Goal: Task Accomplishment & Management: Manage account settings

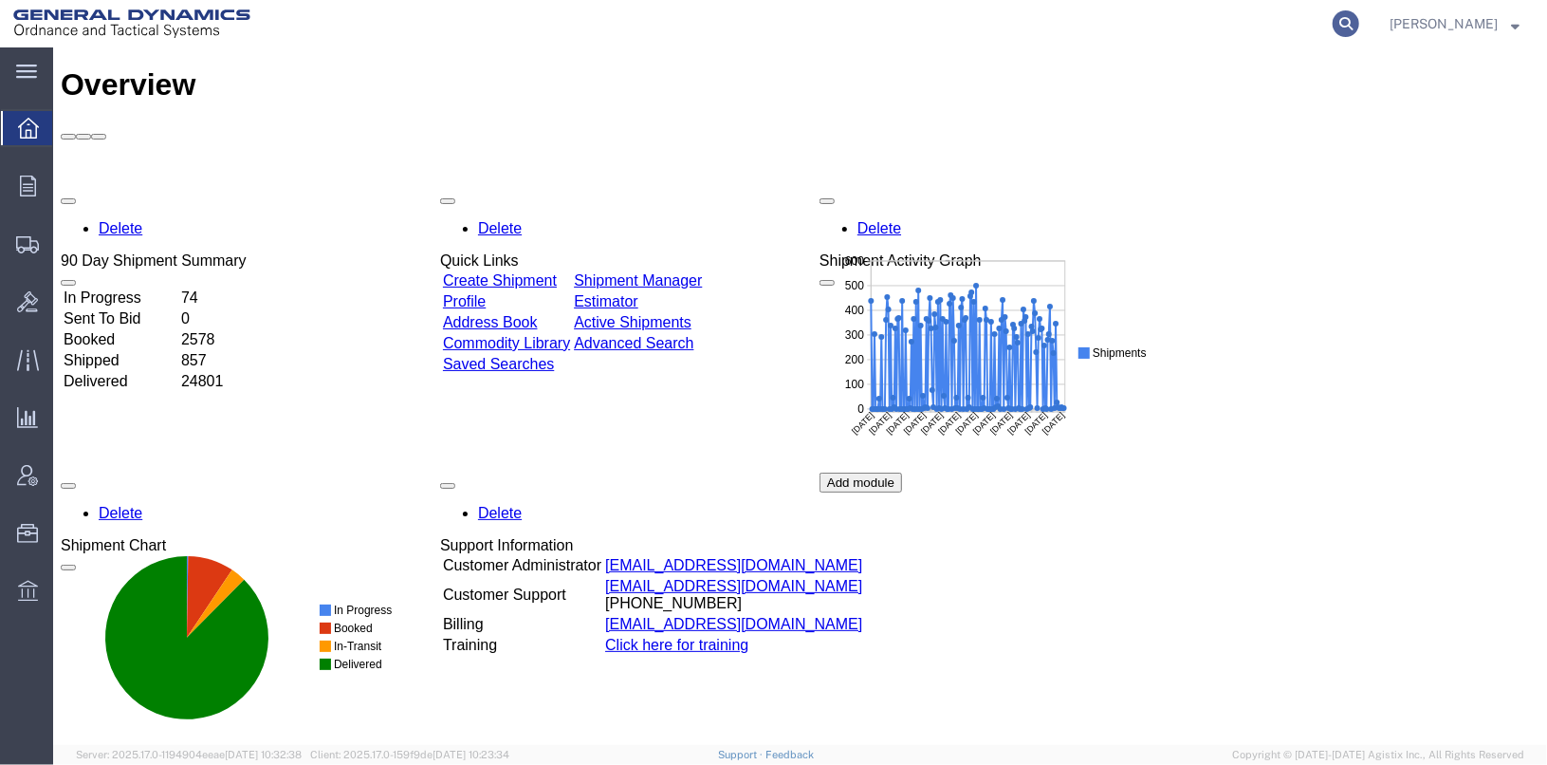
click at [1360, 26] on icon at bounding box center [1346, 23] width 27 height 27
type input "56473618"
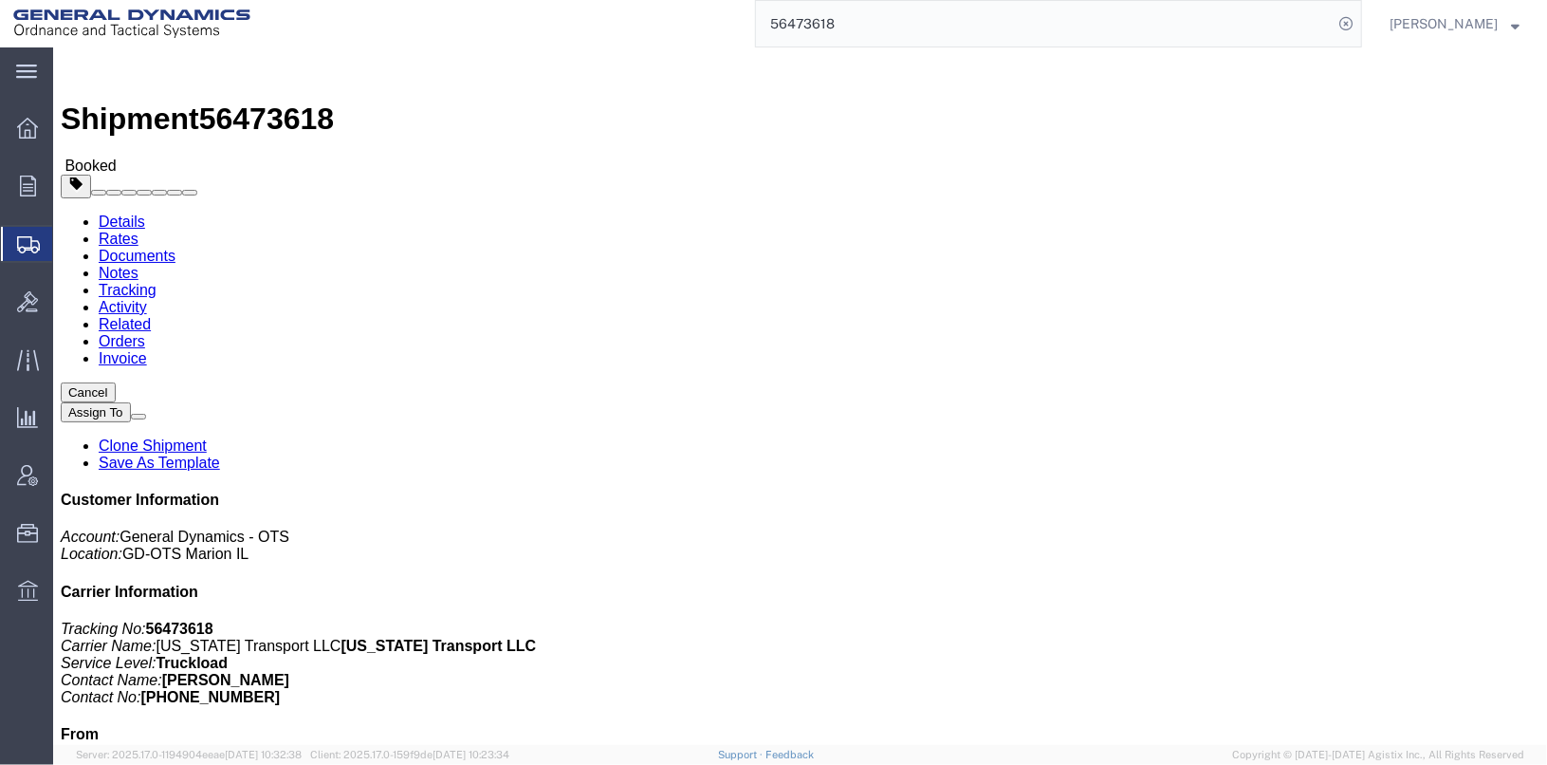
click span "button"
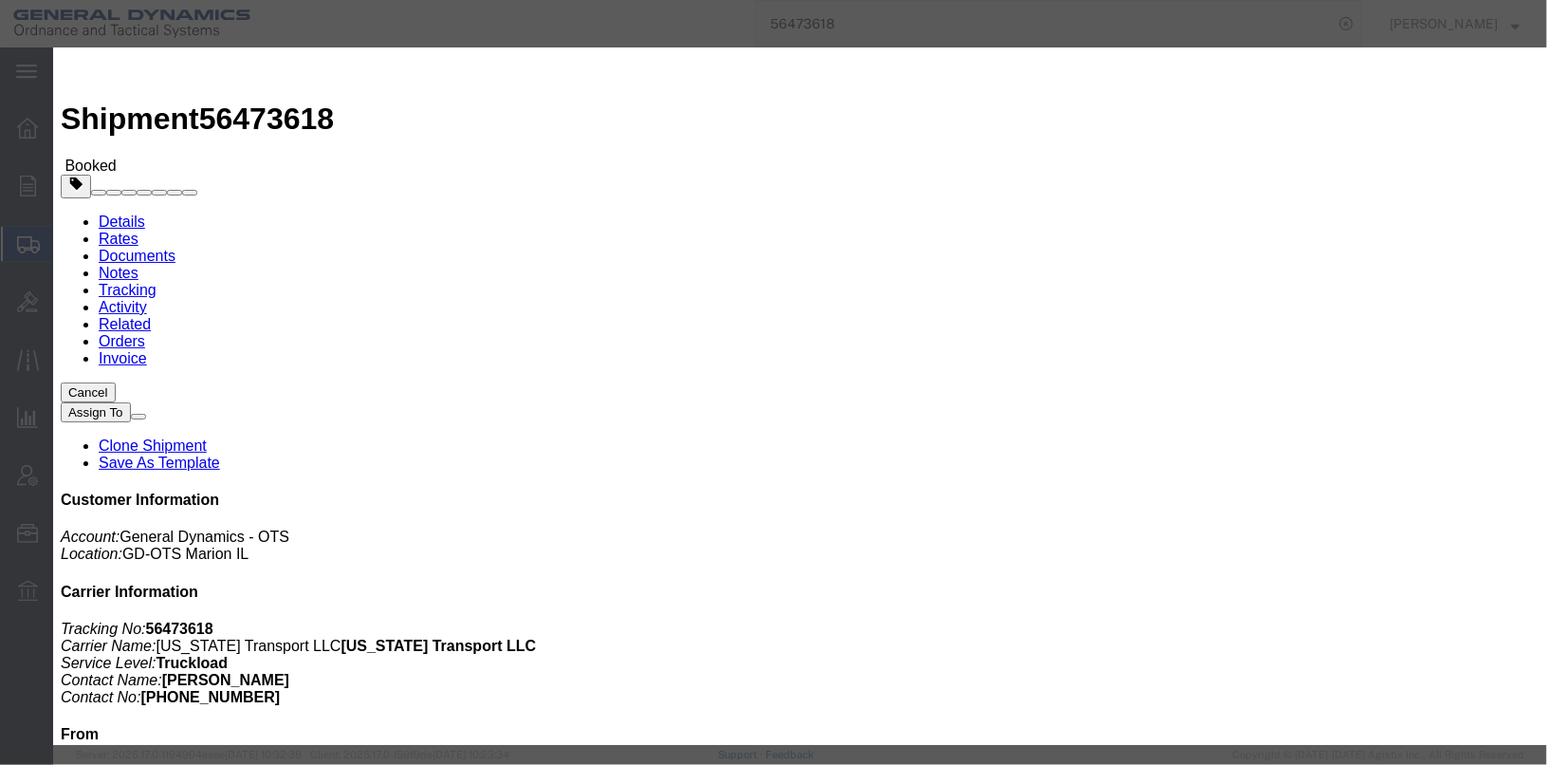
click input "TRK- TLR-"
click input "25366"
click input "TRK- TLR-"
click input "TRK-0810 TLR-"
type input "TRK-0810 TLR-341720"
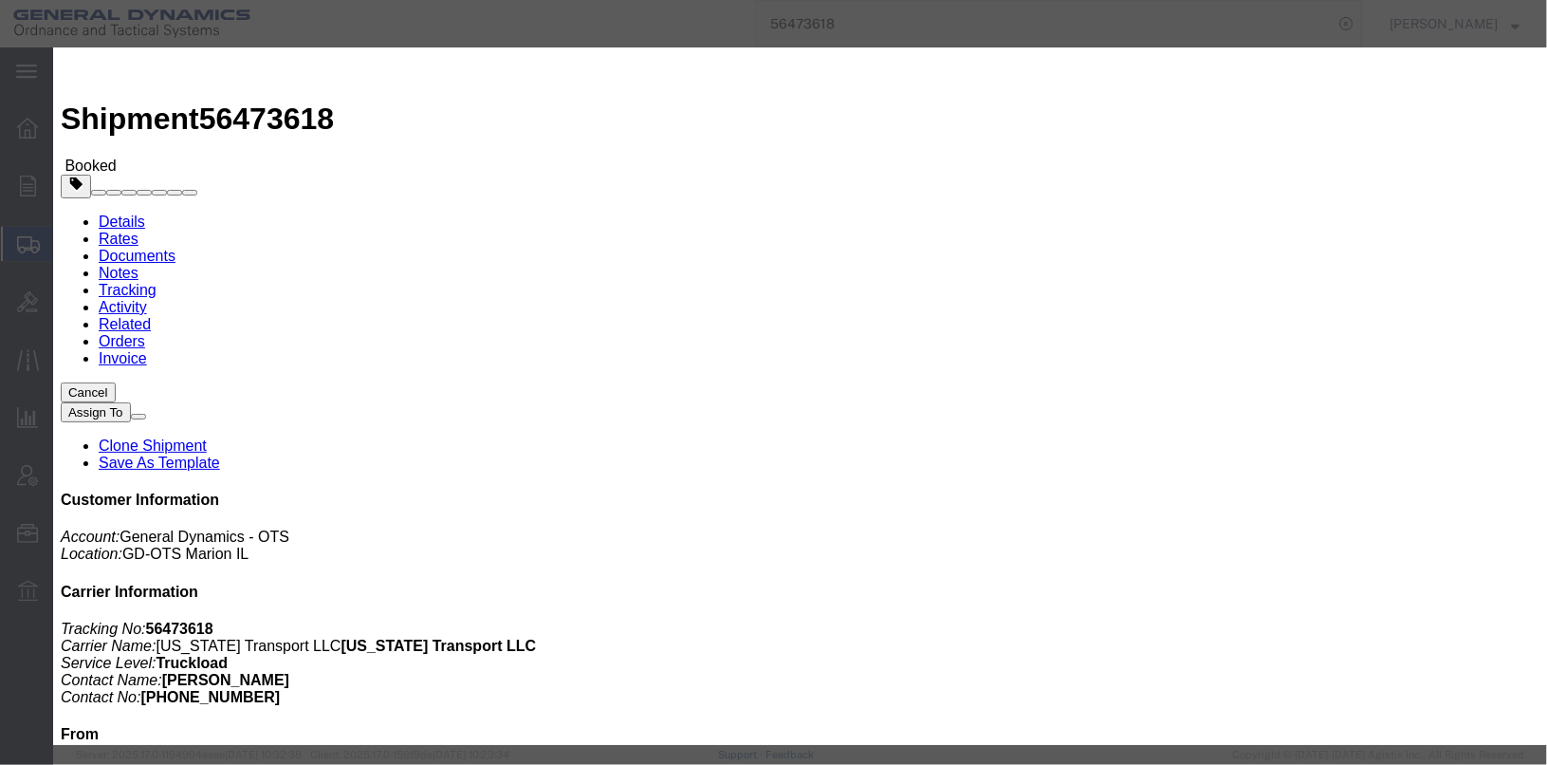
click button "Save"
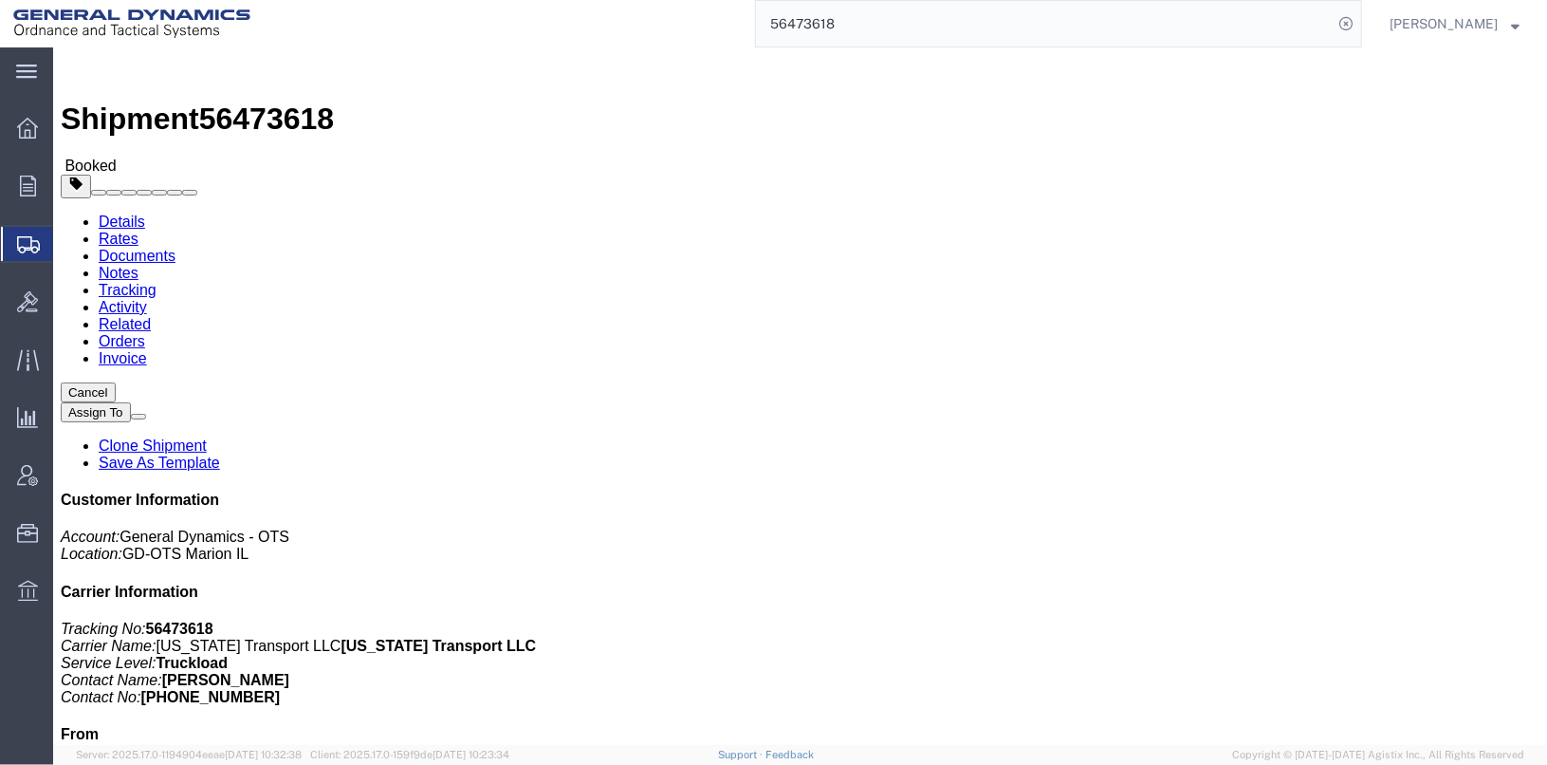
click link "Documents"
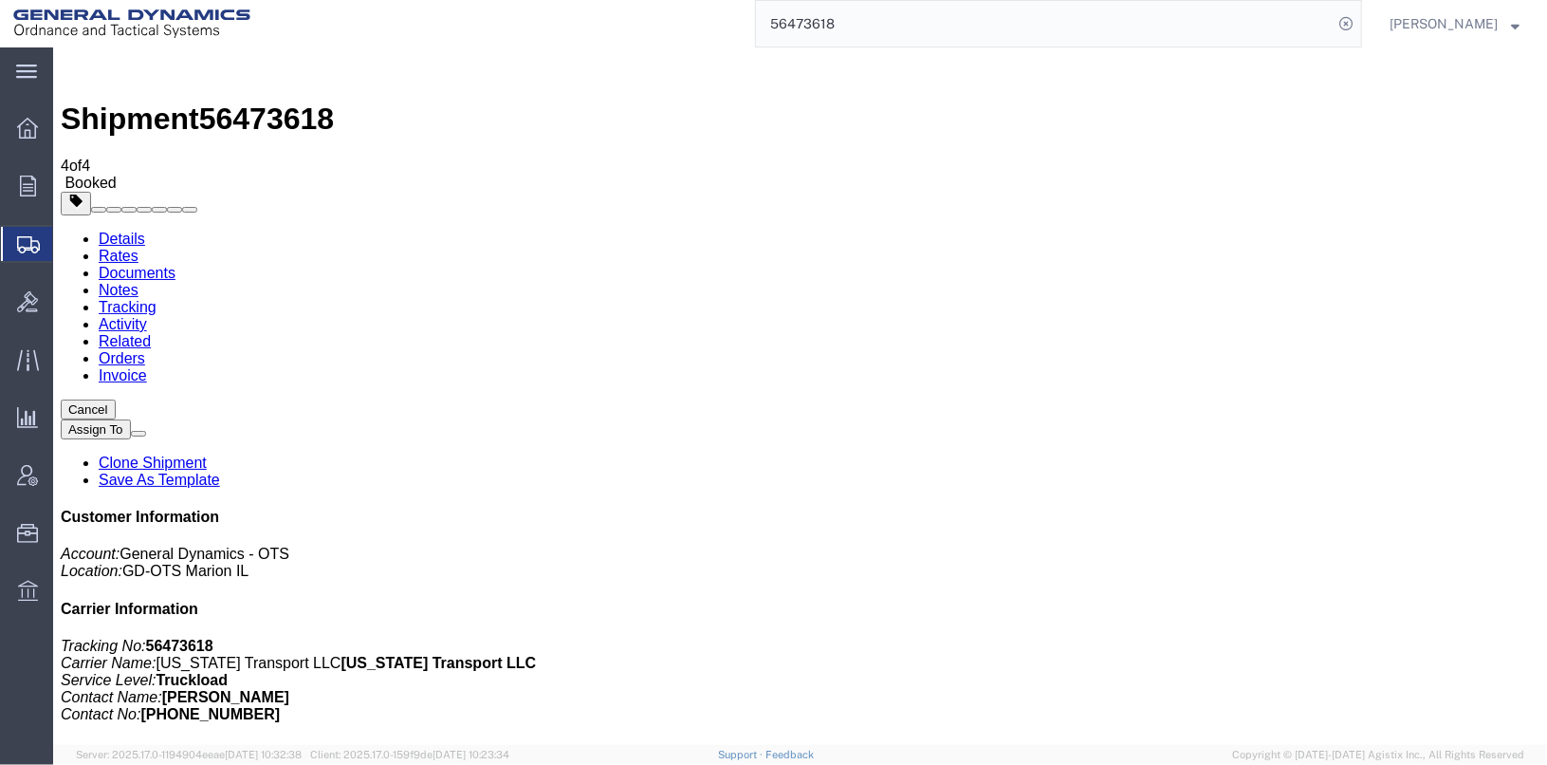
checkbox input "true"
checkbox input "false"
